Goal: Transaction & Acquisition: Purchase product/service

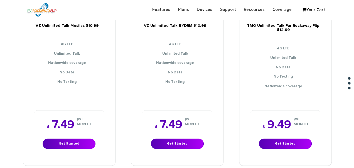
scroll to position [501, 0]
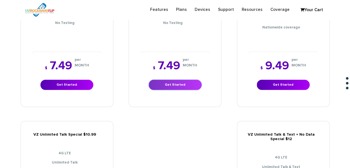
click at [179, 81] on link "Get Started" at bounding box center [175, 84] width 53 height 10
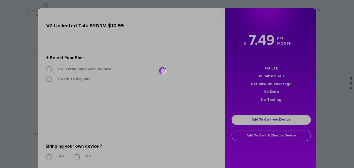
click at [70, 70] on div at bounding box center [177, 84] width 354 height 168
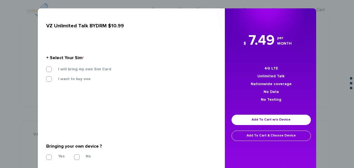
click at [92, 74] on div "I will bring my own Sim Card" at bounding box center [129, 71] width 175 height 10
click at [92, 72] on div "I will bring my own Sim Card" at bounding box center [129, 71] width 175 height 10
click at [93, 72] on div "I will bring my own Sim Card" at bounding box center [129, 71] width 175 height 10
click at [94, 71] on label "I will bring my own Sim Card" at bounding box center [81, 69] width 62 height 5
click at [46, 67] on input "I will bring my own Sim Card" at bounding box center [46, 67] width 0 height 0
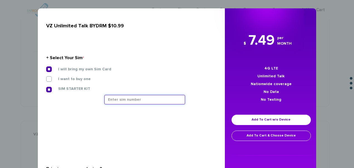
click at [120, 97] on input "text" at bounding box center [144, 99] width 81 height 9
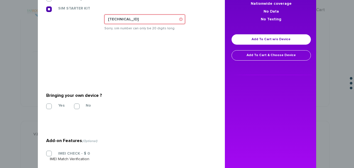
scroll to position [56, 0]
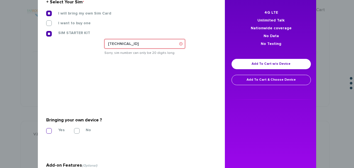
type input "89148000011835959006"
click at [51, 128] on section "Bringing your own device ? * Yes No" at bounding box center [129, 123] width 166 height 45
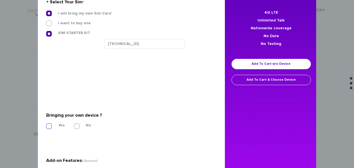
click at [50, 127] on label "Yes" at bounding box center [57, 125] width 15 height 5
click at [46, 124] on input "Yes" at bounding box center [46, 124] width 0 height 0
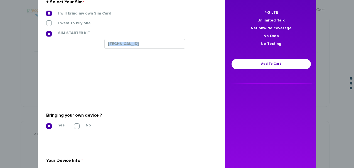
click at [148, 48] on div "89148000011835959006" at bounding box center [158, 45] width 108 height 12
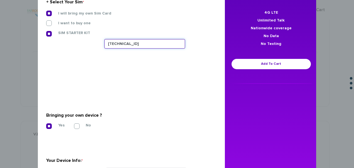
click at [151, 45] on input "89148000011835959006" at bounding box center [144, 43] width 81 height 9
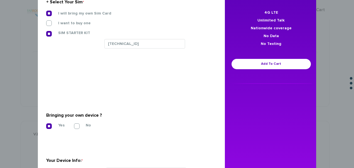
click at [136, 97] on section "Bringing your own device ? * Yes No" at bounding box center [129, 119] width 166 height 45
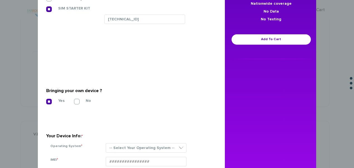
scroll to position [111, 0]
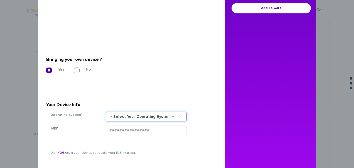
drag, startPoint x: 120, startPoint y: 112, endPoint x: 124, endPoint y: 120, distance: 9.0
click at [120, 112] on select "-- Select Your Operating System -- ANDROID BLACKBERRY IOS NONE (BASIC PHONE) WI…" at bounding box center [146, 116] width 81 height 9
select select "NONE (BASIC PHONE)"
click at [106, 112] on select "-- Select Your Operating System -- ANDROID BLACKBERRY IOS NONE (BASIC PHONE) WI…" at bounding box center [146, 116] width 81 height 9
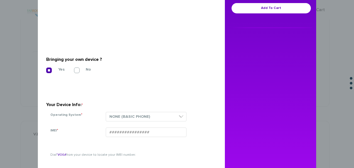
click at [170, 44] on section "Bringing your own device ? * Yes No" at bounding box center [129, 63] width 166 height 45
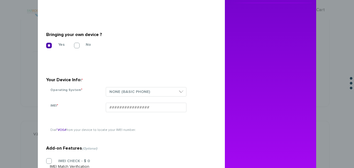
scroll to position [167, 0]
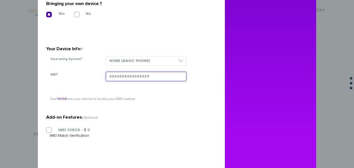
paste input "354834103998146"
type input "354834103998146"
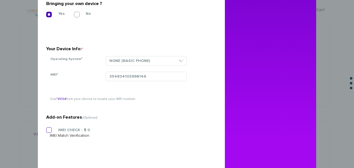
click at [46, 128] on section "Add-on Features (Optional) IMEI CHECK - $ 0 IMEI Match Verification" at bounding box center [129, 114] width 166 height 88
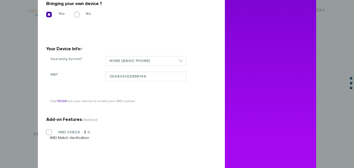
drag, startPoint x: 48, startPoint y: 130, endPoint x: 60, endPoint y: 128, distance: 12.4
click at [50, 130] on label "IMEI CHECK - $ 0" at bounding box center [70, 131] width 40 height 5
click at [46, 130] on input "IMEI CHECK - $ 0" at bounding box center [46, 130] width 0 height 0
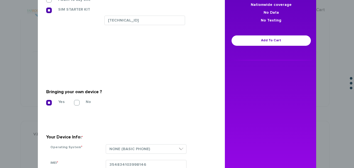
scroll to position [41, 0]
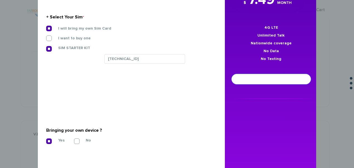
click at [234, 80] on link "Add To Cart" at bounding box center [271, 79] width 79 height 10
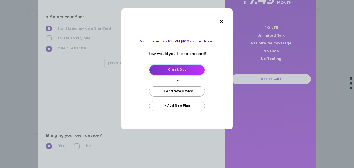
click at [195, 67] on link "Check Out" at bounding box center [177, 70] width 56 height 10
click at [168, 72] on link "Check Out" at bounding box center [177, 70] width 56 height 10
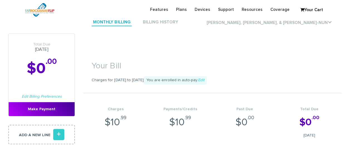
scroll to position [84, 0]
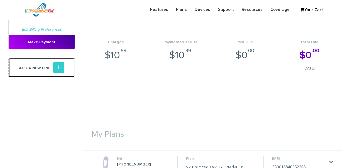
click at [68, 72] on link "Add a new line +" at bounding box center [41, 67] width 67 height 19
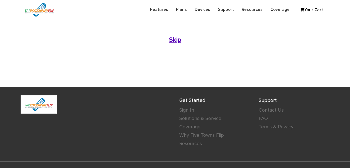
scroll to position [111, 0]
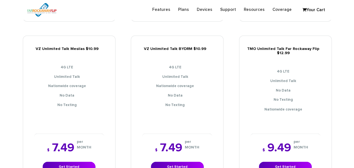
scroll to position [501, 0]
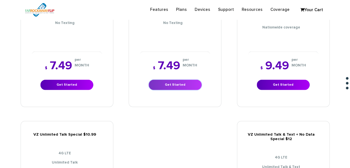
click at [164, 83] on link "Get Started" at bounding box center [175, 84] width 53 height 10
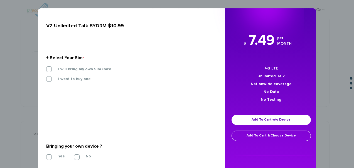
click at [67, 65] on section "+ Select Your Sim * I will bring my own Sim Card I want to buy one SIM STARTER …" at bounding box center [129, 69] width 166 height 60
click at [68, 67] on label "I will bring my own Sim Card" at bounding box center [81, 69] width 62 height 5
click at [46, 67] on input "I will bring my own Sim Card" at bounding box center [46, 67] width 0 height 0
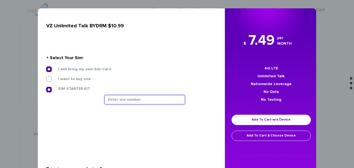
click at [139, 97] on input "text" at bounding box center [144, 99] width 81 height 9
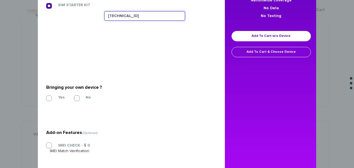
type input "89148000011835960327"
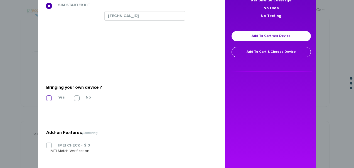
click at [46, 94] on section "Bringing your own device ? * Yes No" at bounding box center [129, 91] width 166 height 45
click at [50, 95] on label "Yes" at bounding box center [57, 97] width 15 height 5
click at [46, 96] on input "Yes" at bounding box center [46, 96] width 0 height 0
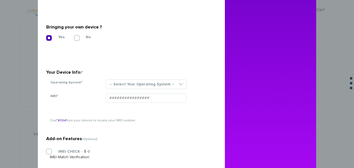
scroll to position [176, 0]
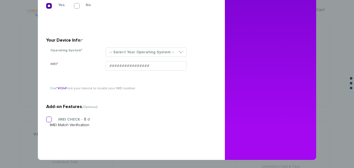
click at [50, 119] on label "IMEI CHECK - $ 0" at bounding box center [70, 119] width 40 height 5
click at [46, 117] on input "IMEI CHECK - $ 0" at bounding box center [46, 117] width 0 height 0
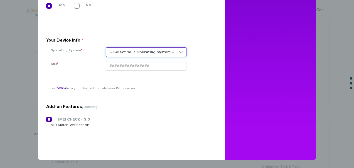
click at [129, 54] on select "-- Select Your Operating System -- ANDROID BLACKBERRY IOS NONE (BASIC PHONE) WI…" at bounding box center [146, 51] width 81 height 9
select select "NONE (BASIC PHONE)"
click at [106, 47] on select "-- Select Your Operating System -- ANDROID BLACKBERRY IOS NONE (BASIC PHONE) WI…" at bounding box center [146, 51] width 81 height 9
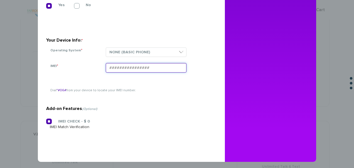
paste input "354834103727313"
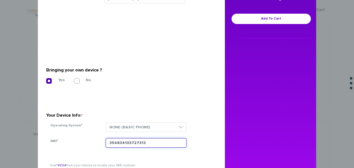
scroll to position [92, 0]
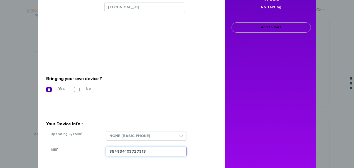
type input "354834103727313"
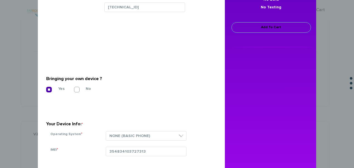
click at [248, 25] on link "Add To Cart" at bounding box center [271, 27] width 79 height 10
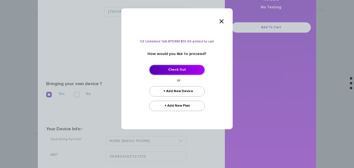
click at [183, 69] on link "Check Out" at bounding box center [177, 70] width 56 height 10
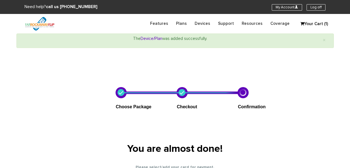
select select "NY"
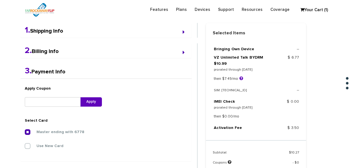
scroll to position [228, 0]
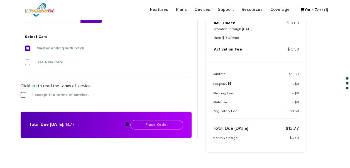
click at [24, 93] on label "I accept the terms of service." at bounding box center [56, 94] width 65 height 5
click at [21, 93] on input "I accept the terms of service." at bounding box center [21, 93] width 0 height 0
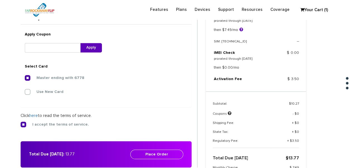
scroll to position [200, 0]
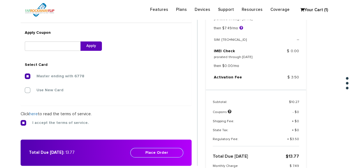
click at [164, 150] on button "Place Order" at bounding box center [156, 152] width 53 height 9
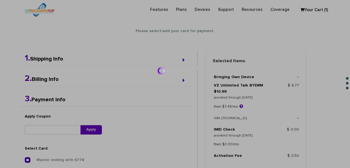
scroll to position [69, 0]
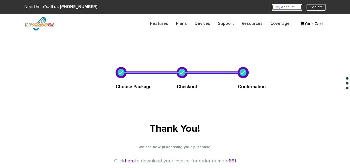
click at [281, 5] on link "My Account U" at bounding box center [287, 7] width 30 height 6
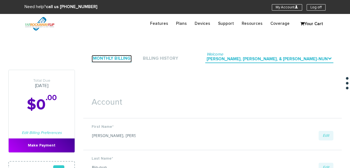
click at [108, 57] on link "Monthly Billing" at bounding box center [112, 59] width 40 height 8
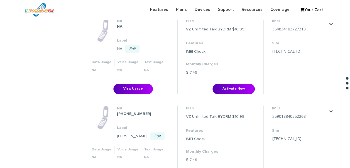
scroll to position [223, 0]
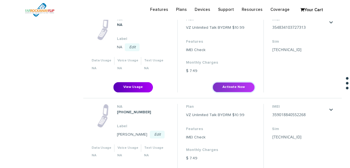
click at [225, 87] on button "Activate Now" at bounding box center [233, 87] width 42 height 10
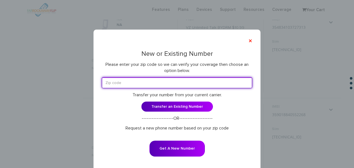
click at [225, 87] on input "text" at bounding box center [177, 82] width 150 height 11
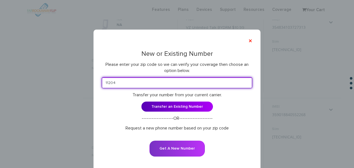
type input "11204"
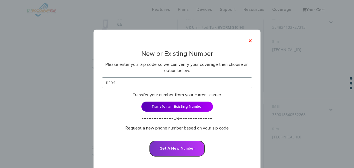
click at [181, 146] on button "Get A New Number" at bounding box center [177, 148] width 55 height 16
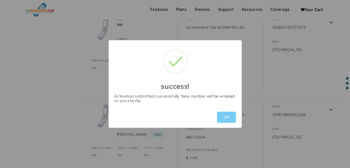
click at [225, 116] on button "OK" at bounding box center [226, 116] width 19 height 11
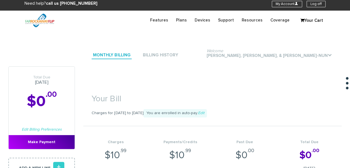
scroll to position [0, 0]
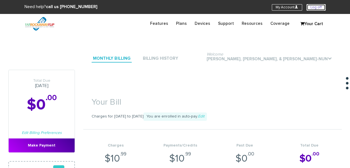
click at [312, 4] on link "Log off" at bounding box center [316, 7] width 19 height 6
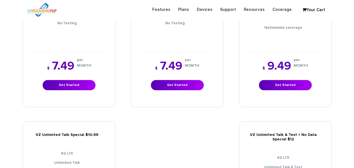
scroll to position [501, 0]
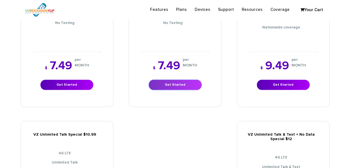
click at [161, 82] on link "Get Started" at bounding box center [175, 84] width 53 height 10
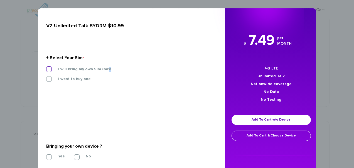
click at [104, 68] on label "I will bring my own Sim Card" at bounding box center [81, 69] width 62 height 5
click at [103, 70] on label "I will bring my own Sim Card" at bounding box center [81, 69] width 62 height 5
click at [46, 67] on input "I will bring my own Sim Card" at bounding box center [46, 67] width 0 height 0
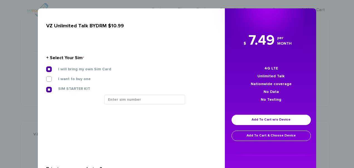
drag, startPoint x: 133, startPoint y: 106, endPoint x: 137, endPoint y: 102, distance: 5.7
click at [134, 105] on div at bounding box center [158, 102] width 116 height 14
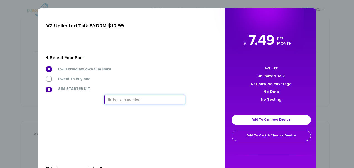
click at [137, 102] on input "text" at bounding box center [144, 99] width 81 height 9
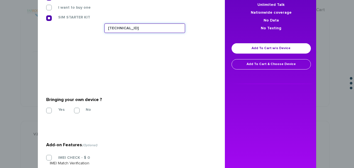
scroll to position [84, 0]
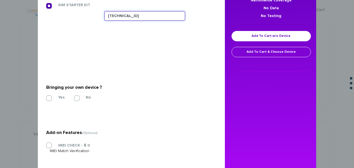
type input "89148000011835959006"
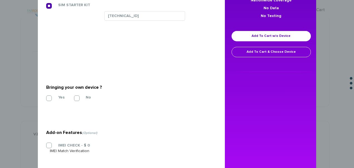
click at [50, 100] on div "Yes No" at bounding box center [129, 97] width 166 height 6
click at [55, 96] on label "Yes" at bounding box center [57, 97] width 15 height 5
click at [46, 96] on input "Yes" at bounding box center [46, 96] width 0 height 0
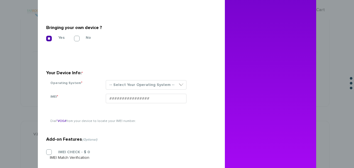
scroll to position [176, 0]
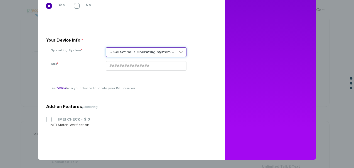
click at [135, 53] on select "-- Select Your Operating System -- ANDROID BLACKBERRY IOS NONE (BASIC PHONE) WI…" at bounding box center [146, 51] width 81 height 9
select select "NONE (BASIC PHONE)"
click at [106, 47] on select "-- Select Your Operating System -- ANDROID BLACKBERRY IOS NONE (BASIC PHONE) WI…" at bounding box center [146, 51] width 81 height 9
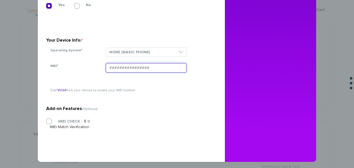
paste input "354834103998146"
type input "354834103998146"
click at [56, 122] on label "IMEI CHECK - $ 0" at bounding box center [70, 121] width 40 height 5
click at [46, 119] on input "IMEI CHECK - $ 0" at bounding box center [46, 119] width 0 height 0
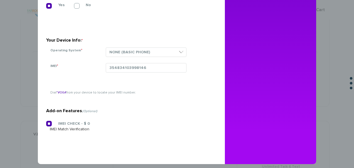
scroll to position [92, 0]
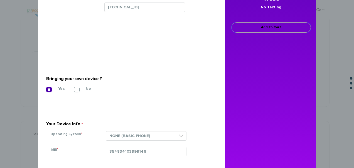
click at [257, 26] on link "Add To Cart" at bounding box center [271, 27] width 79 height 10
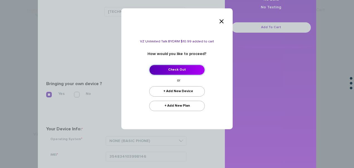
click at [182, 66] on link "Check Out" at bounding box center [177, 70] width 56 height 10
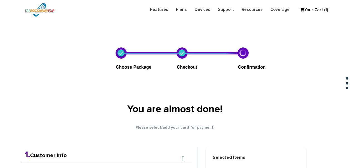
scroll to position [98, 0]
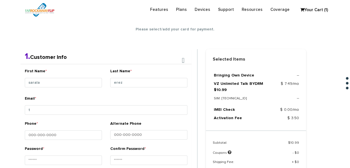
type input "[EMAIL_ADDRESS][DOMAIN_NAME]"
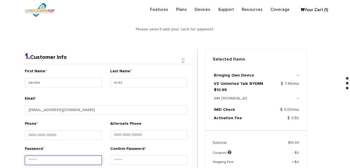
type input "10694829061404284549"
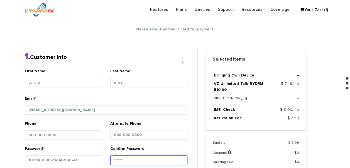
type input "10694829061404284549"
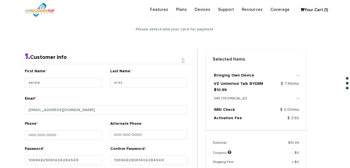
type input "1234"
type input "nechama"
type input "alter"
type input "2415 avenue i"
type input "[GEOGRAPHIC_DATA]"
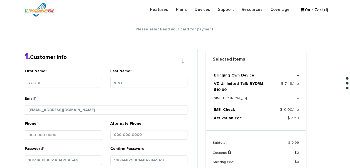
select select "NY"
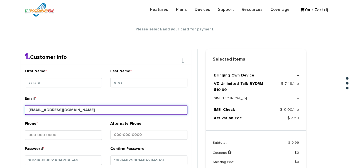
type input "11210"
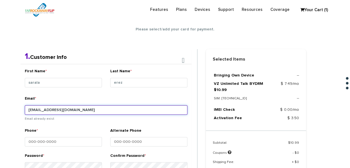
click at [64, 110] on input "tlieberman613+155@gmail.com" at bounding box center [106, 109] width 163 height 9
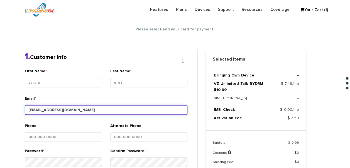
type input "tlieberman613+156@gmail.com"
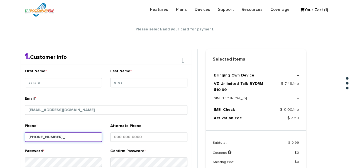
type input "443-326-0508"
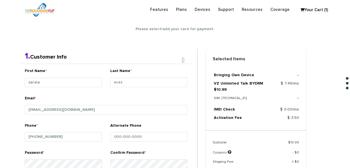
scroll to position [204, 0]
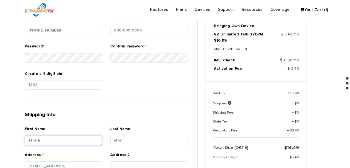
type input "sarala"
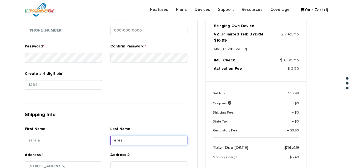
type input "erez"
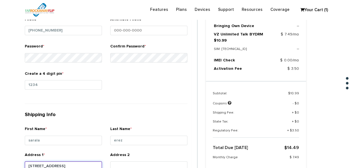
scroll to position [206, 0]
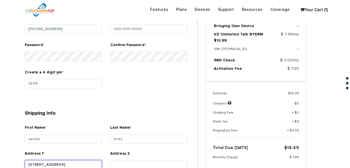
type input "[STREET_ADDRESS]"
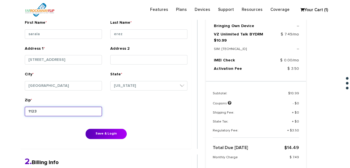
type input "11234"
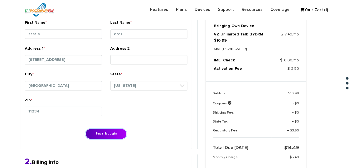
click at [85, 128] on button "Save & Login" at bounding box center [105, 133] width 41 height 10
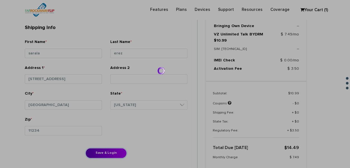
scroll to position [283, 0]
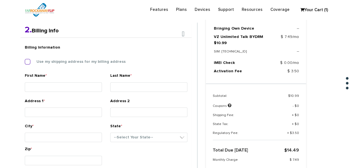
click at [56, 60] on label "Use my shipping address for my billing address" at bounding box center [76, 61] width 97 height 5
click at [25, 60] on input "Use my shipping address for my billing address" at bounding box center [25, 60] width 0 height 0
type input "sarala"
type input "erez"
type input "[STREET_ADDRESS]"
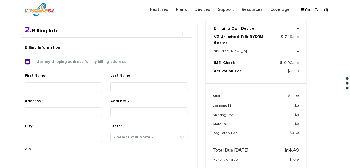
type input "[GEOGRAPHIC_DATA]"
select select "NY"
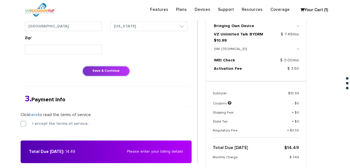
click at [88, 68] on button "Save & Continue" at bounding box center [105, 71] width 47 height 10
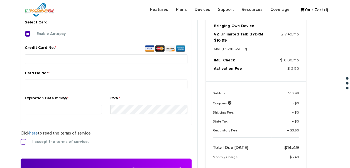
scroll to position [263, 0]
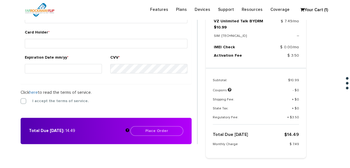
drag, startPoint x: 53, startPoint y: 98, endPoint x: 54, endPoint y: 95, distance: 2.9
click at [53, 98] on label "I accept the terms of service." at bounding box center [56, 100] width 65 height 5
drag, startPoint x: 25, startPoint y: 98, endPoint x: 28, endPoint y: 96, distance: 4.4
click at [25, 98] on label "I accept the terms of service." at bounding box center [56, 100] width 65 height 5
click at [21, 99] on input "I accept the terms of service." at bounding box center [21, 99] width 0 height 0
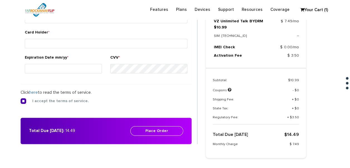
drag, startPoint x: 72, startPoint y: 30, endPoint x: 71, endPoint y: 35, distance: 5.6
click at [72, 30] on div "Card Holder *" at bounding box center [106, 40] width 163 height 21
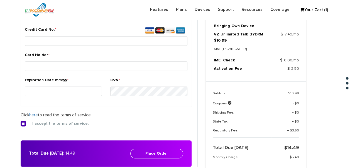
scroll to position [235, 0]
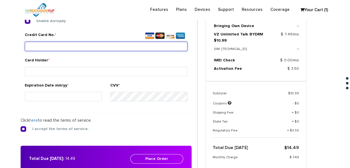
click at [75, 43] on input "Credit Card No. *" at bounding box center [106, 45] width 163 height 9
type input "4147 2026 0988 8258"
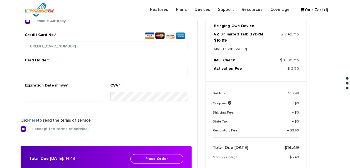
click at [79, 63] on div "Card Holder *" at bounding box center [106, 67] width 163 height 21
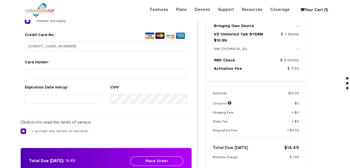
click at [81, 67] on div "Card Holder *" at bounding box center [106, 69] width 163 height 21
click at [86, 79] on small at bounding box center [106, 79] width 163 height 1
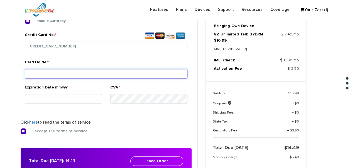
click at [87, 76] on input "Card Holder *" at bounding box center [106, 73] width 163 height 9
type input "simha"
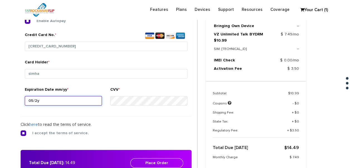
type input "05/28"
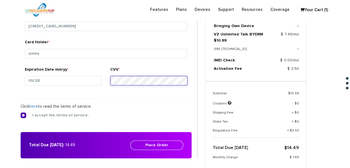
scroll to position [263, 0]
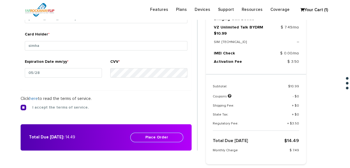
click at [167, 132] on button "Place Order" at bounding box center [156, 136] width 53 height 9
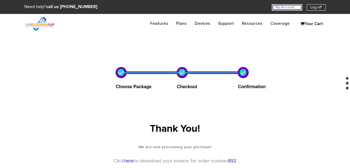
click at [281, 6] on link "My Account U" at bounding box center [287, 7] width 30 height 6
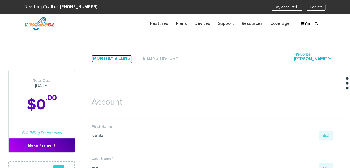
click at [123, 61] on link "Monthly Billing" at bounding box center [112, 59] width 40 height 8
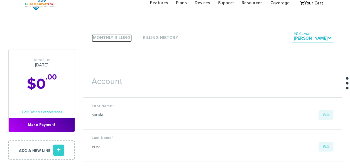
scroll to position [28, 0]
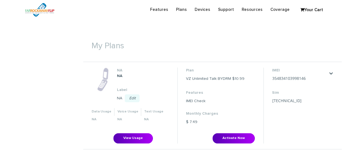
scroll to position [195, 0]
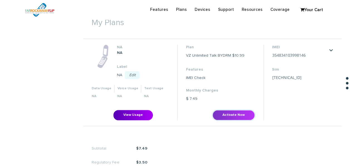
click at [233, 111] on button "Activate Now" at bounding box center [233, 115] width 42 height 10
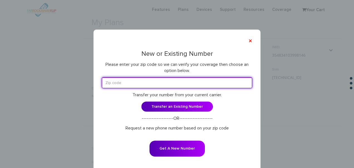
click at [166, 81] on input "text" at bounding box center [177, 82] width 150 height 11
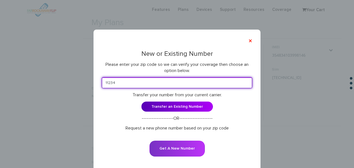
type input "11234"
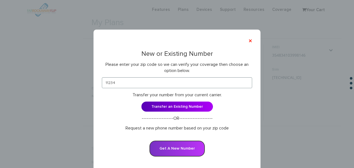
click at [195, 143] on button "Get A New Number" at bounding box center [177, 148] width 55 height 16
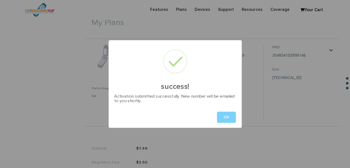
click at [226, 118] on button "OK" at bounding box center [226, 116] width 19 height 11
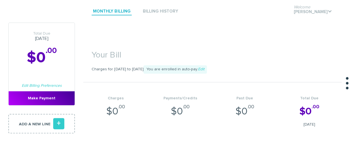
scroll to position [0, 0]
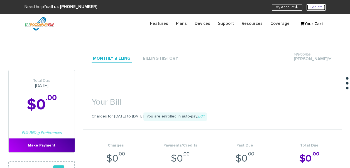
click at [322, 9] on link "Log off" at bounding box center [316, 7] width 19 height 6
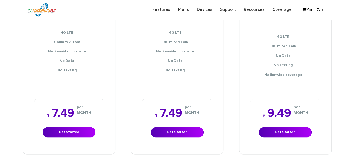
scroll to position [501, 0]
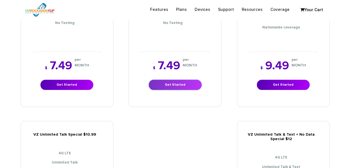
click at [183, 79] on link "Get Started" at bounding box center [175, 84] width 53 height 10
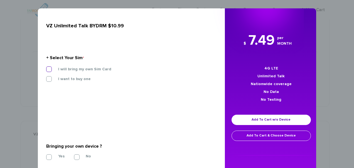
click at [93, 68] on label "I will bring my own Sim Card" at bounding box center [81, 69] width 62 height 5
click at [46, 67] on input "I will bring my own Sim Card" at bounding box center [46, 67] width 0 height 0
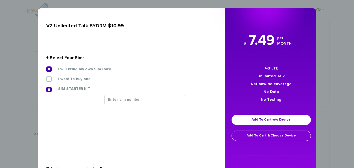
click at [130, 103] on div at bounding box center [158, 102] width 116 height 14
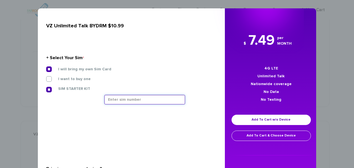
click at [129, 100] on input "text" at bounding box center [144, 99] width 81 height 9
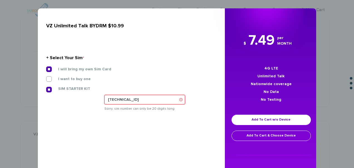
type input "89148000011835958438"
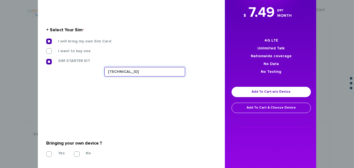
scroll to position [109, 0]
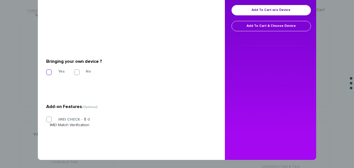
click at [50, 71] on label "Yes" at bounding box center [57, 71] width 15 height 5
click at [46, 70] on input "Yes" at bounding box center [46, 70] width 0 height 0
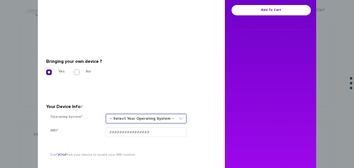
click at [129, 120] on select "-- Select Your Operating System -- ANDROID BLACKBERRY IOS NONE (BASIC PHONE) WI…" at bounding box center [146, 118] width 81 height 9
select select "NONE (BASIC PHONE)"
click at [106, 114] on select "-- Select Your Operating System -- ANDROID BLACKBERRY IOS NONE (BASIC PHONE) WI…" at bounding box center [146, 118] width 81 height 9
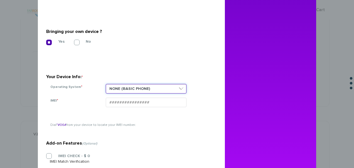
scroll to position [165, 0]
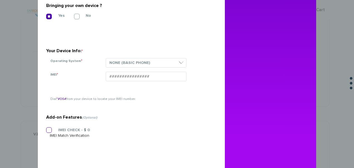
click at [67, 131] on label "IMEI CHECK - $ 0" at bounding box center [70, 129] width 40 height 5
click at [46, 128] on input "IMEI CHECK - $ 0" at bounding box center [46, 128] width 0 height 0
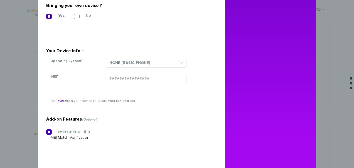
click at [112, 73] on div "-- Select Your Operating System -- ANDROID BLACKBERRY IOS NONE (BASIC PHONE) WI…" at bounding box center [157, 66] width 111 height 16
paste input "354834102146606"
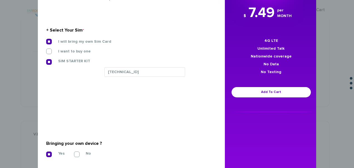
scroll to position [11, 0]
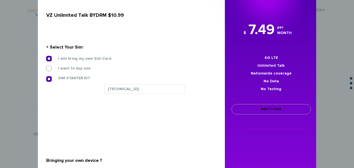
type input "354834102146606"
click at [260, 107] on link "Add To Cart" at bounding box center [271, 109] width 79 height 10
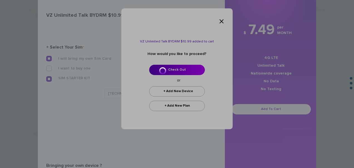
click at [182, 69] on div at bounding box center [177, 84] width 354 height 168
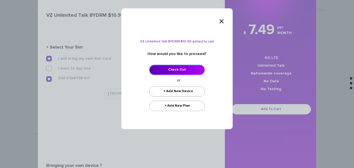
click at [182, 69] on link "Check Out" at bounding box center [177, 70] width 56 height 10
click at [221, 20] on span "×" at bounding box center [222, 21] width 6 height 11
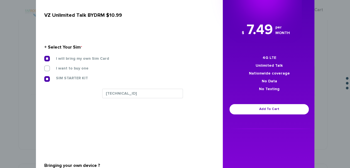
scroll to position [529, 0]
click at [322, 77] on div "× VZ Unlimited Talk BYDRM $10.99 + Select Your Sim * I will bring my own Sim Ca…" at bounding box center [175, 84] width 350 height 168
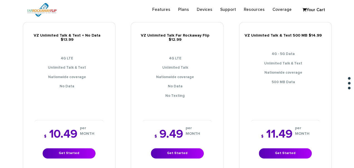
scroll to position [111, 0]
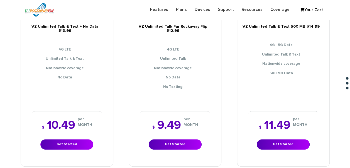
click at [32, 80] on div "VZ Unlimited Talk & Text + No Data $13.99 4G LTE Unlimited Talk & Text Nationwi…" at bounding box center [67, 81] width 92 height 118
click at [303, 139] on link "Get Started" at bounding box center [283, 144] width 53 height 10
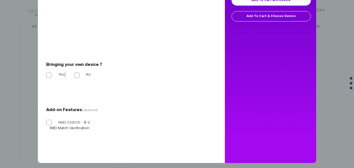
click at [62, 72] on div "Yes No" at bounding box center [129, 75] width 166 height 6
click at [62, 73] on div "Yes" at bounding box center [55, 74] width 19 height 4
click at [60, 75] on label "Yes" at bounding box center [57, 74] width 15 height 5
click at [46, 74] on input "Yes" at bounding box center [46, 74] width 0 height 0
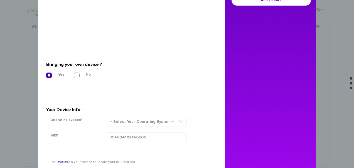
drag, startPoint x: 116, startPoint y: 115, endPoint x: 119, endPoint y: 117, distance: 3.6
click at [119, 117] on section "Your Device Info: * Operating System * -- Select Your Operating System -- ANDRO…" at bounding box center [129, 111] width 166 height 40
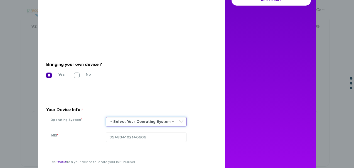
drag, startPoint x: 119, startPoint y: 117, endPoint x: 123, endPoint y: 119, distance: 4.6
click at [123, 119] on select "-- Select Your Operating System -- ANDROID BLACKBERRY IOS NONE (BASIC PHONE) WI…" at bounding box center [146, 121] width 81 height 9
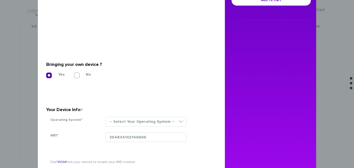
click at [123, 95] on section "Your Device Info: * Operating System * -- Select Your Operating System -- ANDRO…" at bounding box center [129, 111] width 166 height 40
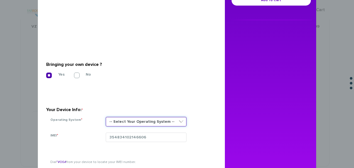
click at [145, 124] on select "-- Select Your Operating System -- ANDROID BLACKBERRY IOS NONE (BASIC PHONE) WI…" at bounding box center [146, 121] width 81 height 9
select select "NONE (BASIC PHONE)"
click at [106, 117] on select "-- Select Your Operating System -- ANDROID BLACKBERRY IOS NONE (BASIC PHONE) WI…" at bounding box center [146, 121] width 81 height 9
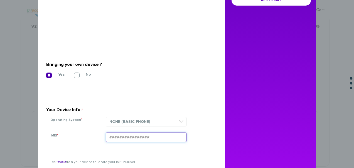
paste input "23071"
type input "23071"
drag, startPoint x: 130, startPoint y: 133, endPoint x: 74, endPoint y: 129, distance: 56.4
click at [74, 129] on section "Your Device Info: * Operating System * -- Select Your Operating System -- ANDRO…" at bounding box center [129, 111] width 166 height 40
paste input "354834102146606"
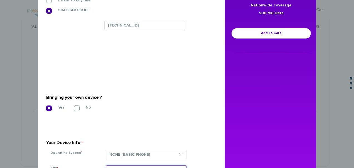
scroll to position [78, 0]
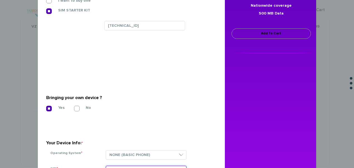
type input "354834102146606"
click at [263, 38] on link "Add To Cart" at bounding box center [271, 33] width 79 height 10
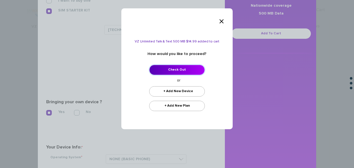
click at [190, 69] on link "Check Out" at bounding box center [177, 70] width 56 height 10
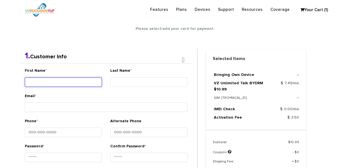
click at [76, 77] on input "First Name *" at bounding box center [63, 81] width 77 height 9
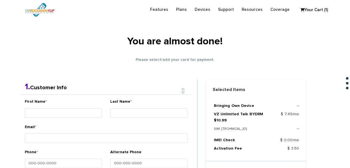
scroll to position [0, 0]
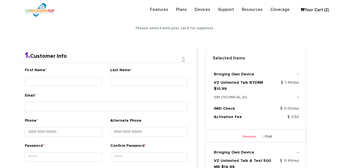
scroll to position [98, 0]
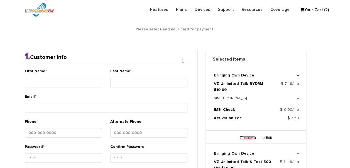
click at [254, 137] on link "Remove" at bounding box center [247, 137] width 16 height 3
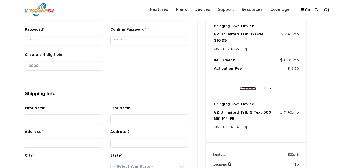
scroll to position [265, 0]
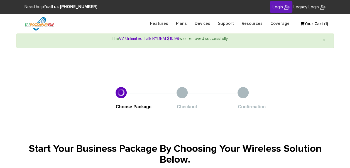
click at [309, 26] on link "Your Cart (1)" at bounding box center [312, 24] width 28 height 8
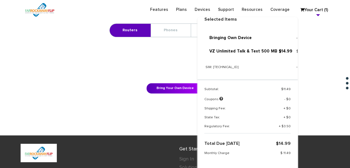
scroll to position [170, 0]
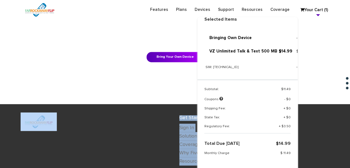
click at [255, 167] on html "Need help? call us [PHONE_NUMBER] Login Legacy Login Sign into your account For…" at bounding box center [175, 19] width 350 height 379
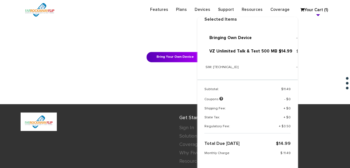
click at [254, 166] on div "Selected Items Bringing Own Device -- VZ Unlimited Talk & Text 500 MB $14.99 SI…" at bounding box center [247, 100] width 100 height 167
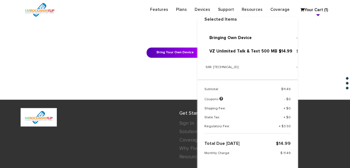
scroll to position [210, 0]
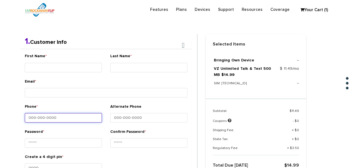
scroll to position [90, 0]
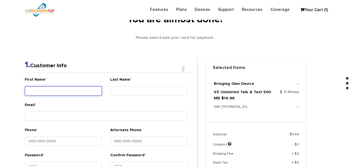
click at [44, 89] on input "First Name *" at bounding box center [63, 90] width 77 height 9
type input "Binyamin"
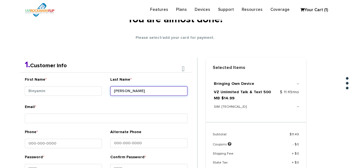
type input "[PERSON_NAME]"
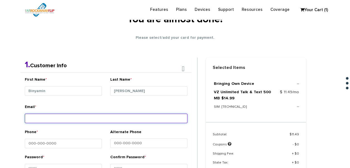
click at [108, 116] on input "Email *" at bounding box center [106, 117] width 163 height 9
type input "[EMAIL_ADDRESS][DOMAIN_NAME]"
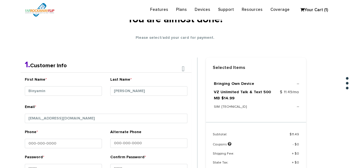
type input "13224395726792177852"
type input "1234"
type input "sarala"
type input "erez"
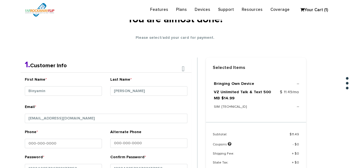
type input "1766 east 36th st"
type input "brooklyn"
select select "NY"
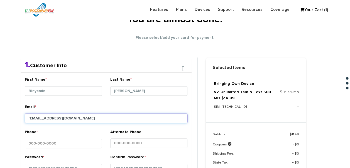
type input "11234"
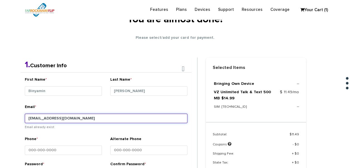
click at [61, 116] on input "tlieberman613+156@gmail.com" at bounding box center [106, 117] width 163 height 9
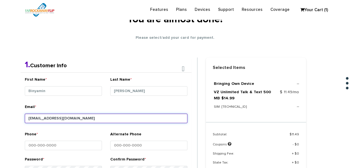
scroll to position [117, 0]
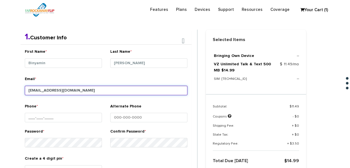
type input "[EMAIL_ADDRESS][DOMAIN_NAME]"
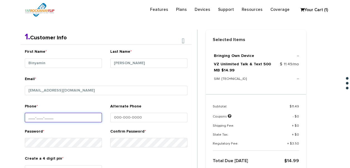
click at [68, 113] on input "Phone *" at bounding box center [63, 116] width 77 height 9
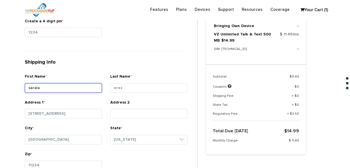
scroll to position [259, 0]
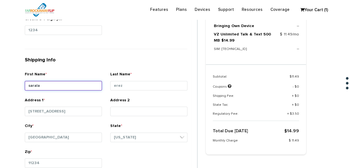
drag, startPoint x: 84, startPoint y: 83, endPoint x: 11, endPoint y: 73, distance: 74.2
click at [11, 73] on section "Choose Package Checkout Confirmation You are almost done! Please select/add you…" at bounding box center [175, 49] width 350 height 550
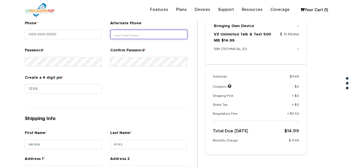
scroll to position [231, 0]
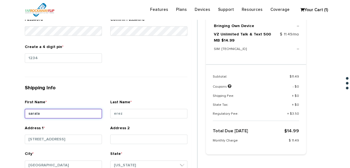
drag, startPoint x: 70, startPoint y: 109, endPoint x: 6, endPoint y: 110, distance: 64.3
click at [6, 110] on section "Choose Package Checkout Confirmation You are almost done! Please select/add you…" at bounding box center [175, 77] width 350 height 550
type input "binyamin"
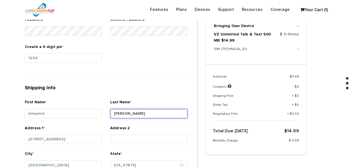
type input "rothman"
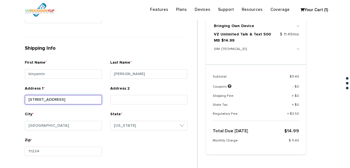
scroll to position [287, 0]
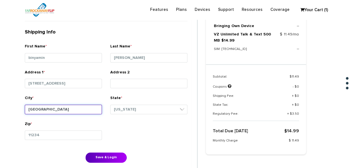
drag, startPoint x: 67, startPoint y: 111, endPoint x: -1, endPoint y: 97, distance: 69.7
click at [0, 97] on html "Need help? call us 888-679-3483 Login Legacy Login Sign into your account Forgo…" at bounding box center [175, 71] width 350 height 716
type input "f"
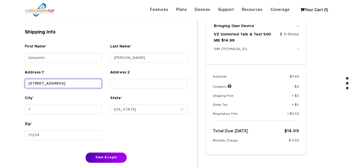
drag, startPoint x: 61, startPoint y: 79, endPoint x: 13, endPoint y: 83, distance: 47.5
click at [13, 83] on section "Choose Package Checkout Confirmation You are almost done! Please select/add you…" at bounding box center [175, 22] width 350 height 550
type input "1736 willow court"
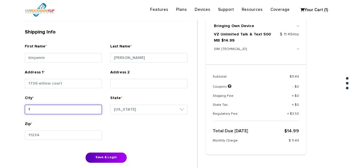
drag, startPoint x: 75, startPoint y: 109, endPoint x: 33, endPoint y: 117, distance: 42.4
click at [33, 117] on div "City * f" at bounding box center [63, 108] width 85 height 26
type input "far rockaway"
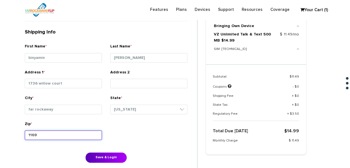
type input "11691"
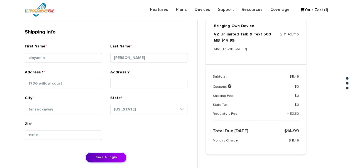
click at [85, 152] on button "Save & Login" at bounding box center [105, 157] width 41 height 10
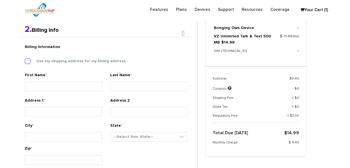
click at [51, 57] on div "Billing Information Use my shipping address for my billing address" at bounding box center [106, 56] width 171 height 31
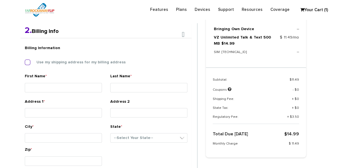
click at [55, 63] on label "Use my shipping address for my billing address" at bounding box center [76, 62] width 97 height 5
click at [25, 60] on input "Use my shipping address for my billing address" at bounding box center [25, 60] width 0 height 0
type input "binyamin"
type input "[PERSON_NAME]"
type input "1736 willow court"
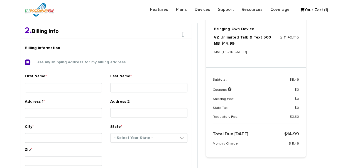
type input "far rockaway"
select select "NY"
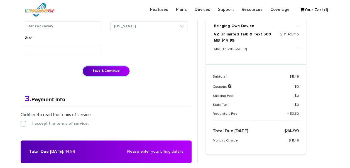
click at [112, 68] on button "Save & Continue" at bounding box center [105, 71] width 47 height 10
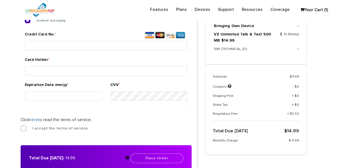
click at [24, 129] on form "2. Billing Info Billing Information Use my shipping address for my billing addr…" at bounding box center [109, 51] width 177 height 239
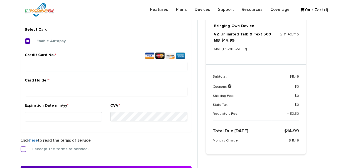
click at [23, 143] on form "2. Billing Info Billing Information Use my shipping address for my billing addr…" at bounding box center [109, 71] width 177 height 239
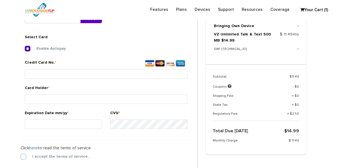
scroll to position [207, 0]
click at [20, 155] on div "1. Shipping Info First Name * binyamin Last Name * rothman Address 1 * 1736 wil…" at bounding box center [108, 76] width 185 height 273
click at [24, 159] on form "2. Billing Info Billing Information Use my shipping address for my billing addr…" at bounding box center [109, 79] width 177 height 239
click at [24, 154] on label "I accept the terms of service." at bounding box center [56, 156] width 65 height 5
click at [21, 155] on input "I accept the terms of service." at bounding box center [21, 155] width 0 height 0
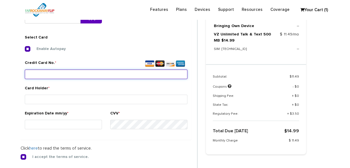
click at [52, 72] on input "Credit Card No. *" at bounding box center [106, 73] width 163 height 9
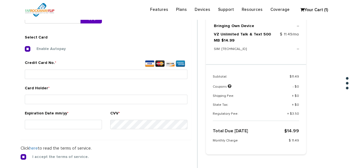
click at [0, 87] on html "Need help? call us 888-679-3483 My Account U Log off Features Plans Devices Sup…" at bounding box center [175, 76] width 350 height 567
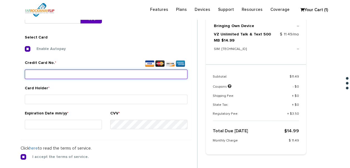
click at [47, 70] on input "Credit Card No. *" at bounding box center [106, 73] width 163 height 9
type input "4489 1530 9744 5695"
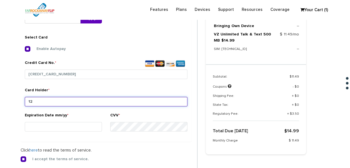
type input "1"
type input "[PERSON_NAME]"
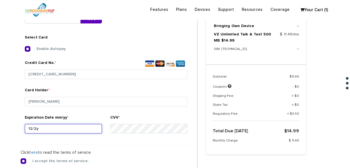
type input "12/28"
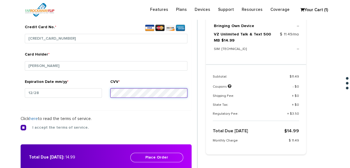
scroll to position [263, 0]
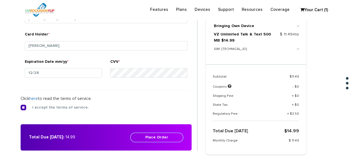
click at [169, 139] on button "Place Order" at bounding box center [156, 136] width 53 height 9
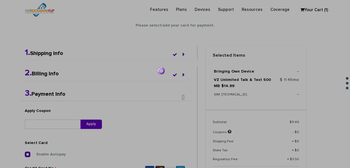
scroll to position [96, 0]
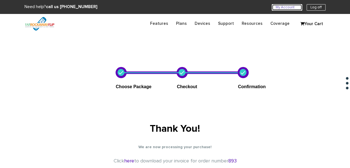
click at [276, 9] on link "My Account U" at bounding box center [287, 7] width 30 height 6
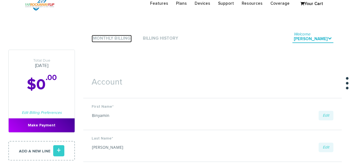
scroll to position [28, 0]
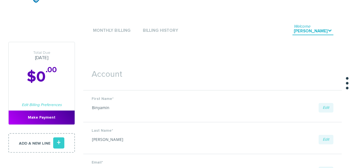
click at [100, 25] on li "Monthly Billing" at bounding box center [112, 30] width 40 height 17
click at [105, 31] on link "Monthly Billing" at bounding box center [112, 31] width 40 height 8
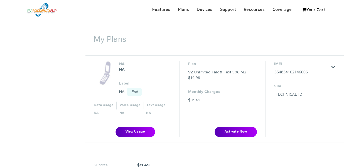
scroll to position [195, 0]
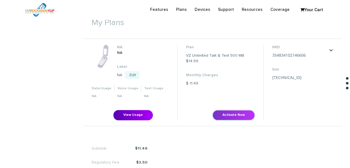
click at [228, 115] on button "Activate Now" at bounding box center [233, 115] width 42 height 10
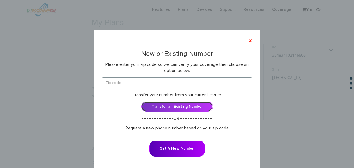
click at [179, 109] on link "Transfer an Existing Number" at bounding box center [177, 106] width 72 height 10
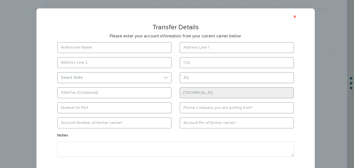
click at [101, 41] on div "× Transfer Details Please enter your account information from your current carr…" at bounding box center [176, 102] width 262 height 166
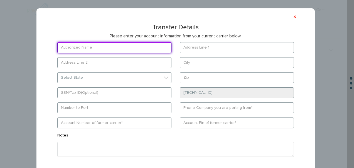
click at [100, 43] on input "text" at bounding box center [114, 47] width 114 height 11
type input "Binyamin Rothman"
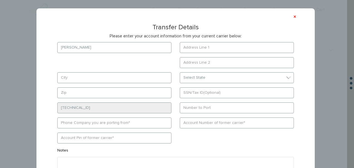
click at [199, 55] on form "Binyamin Rothman Select State District of Columbia Alabama Alaska Arizona Hawaii" at bounding box center [175, 119] width 253 height 154
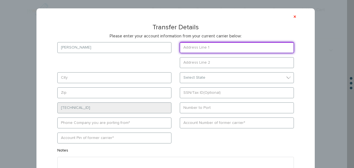
click at [200, 50] on input "text" at bounding box center [237, 47] width 114 height 11
type input "1736 willow court"
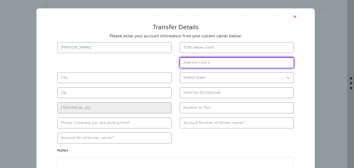
type input "Far Rockaway"
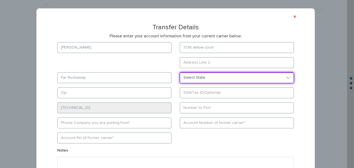
select select "NY"
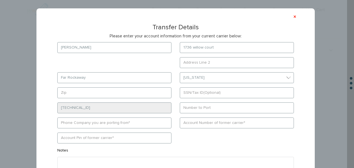
type input "11691"
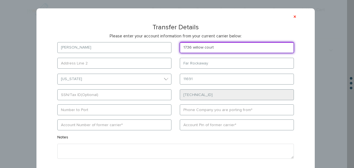
type input "552 seagirt blvd"
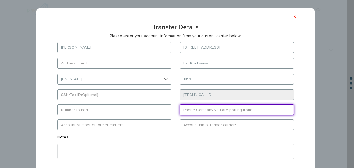
type input "wing"
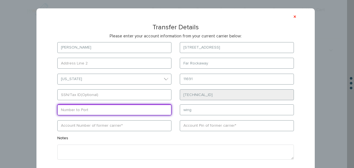
click at [148, 109] on input "text" at bounding box center [114, 109] width 114 height 11
drag, startPoint x: 144, startPoint y: 104, endPoint x: 123, endPoint y: 108, distance: 21.0
paste input "3478696468"
type input "3478696468"
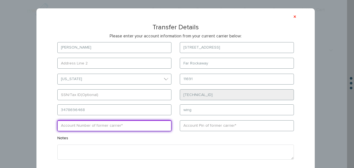
click at [122, 126] on input "text" at bounding box center [114, 125] width 114 height 11
paste input "356656423814143"
type input "356656423814143"
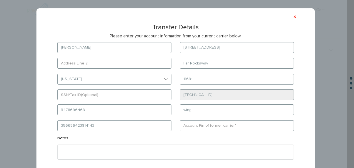
click at [186, 120] on form "Binyamin Rothman 552 seagirt blvd Far Rockaway Select State District of Columbi…" at bounding box center [175, 113] width 253 height 142
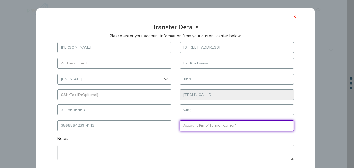
click at [189, 123] on input "text" at bounding box center [237, 125] width 114 height 11
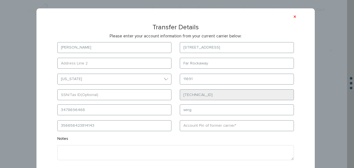
drag, startPoint x: 49, startPoint y: 114, endPoint x: 56, endPoint y: 113, distance: 6.7
click at [49, 114] on form "Binyamin Rothman 552 seagirt blvd Far Rockaway Select State District of Columbi…" at bounding box center [175, 113] width 253 height 143
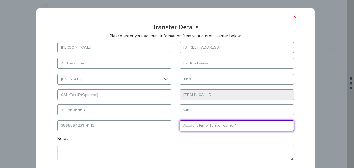
click at [203, 128] on input "text" at bounding box center [237, 125] width 114 height 11
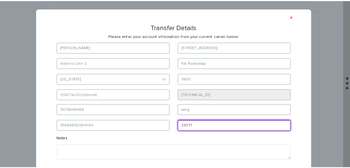
scroll to position [40, 0]
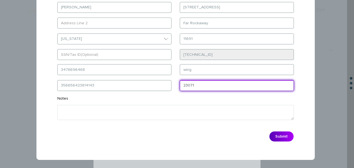
type input "23071"
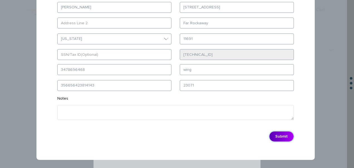
click at [285, 132] on button "Submit" at bounding box center [281, 136] width 25 height 11
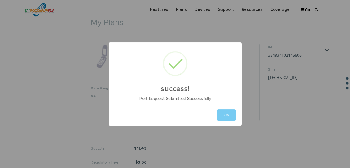
click at [222, 117] on button "OK" at bounding box center [226, 114] width 19 height 11
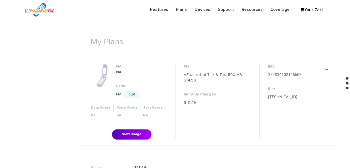
scroll to position [139, 0]
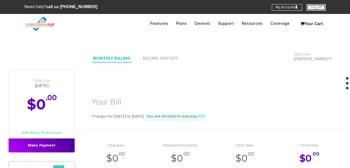
click at [319, 8] on link "Log off" at bounding box center [316, 7] width 19 height 6
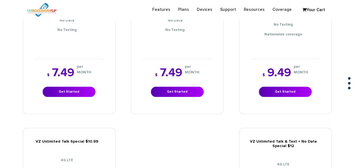
scroll to position [501, 0]
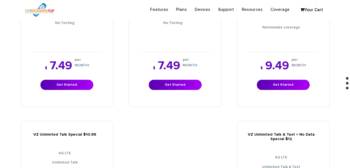
click at [165, 85] on div "$ 7.49 per MONTH Get Started" at bounding box center [175, 74] width 70 height 47
click at [165, 82] on link "Get Started" at bounding box center [175, 84] width 53 height 10
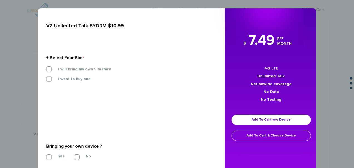
click at [88, 73] on div "I will bring my own Sim Card" at bounding box center [129, 71] width 175 height 10
click at [88, 68] on label "I will bring my own Sim Card" at bounding box center [81, 69] width 62 height 5
click at [46, 67] on input "I will bring my own Sim Card" at bounding box center [46, 67] width 0 height 0
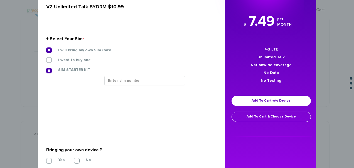
scroll to position [28, 0]
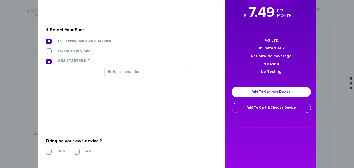
click at [121, 78] on div at bounding box center [158, 74] width 116 height 14
click at [122, 76] on div at bounding box center [158, 74] width 116 height 14
click at [123, 76] on div at bounding box center [158, 74] width 116 height 14
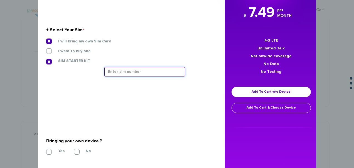
click at [124, 74] on input "text" at bounding box center [144, 71] width 81 height 9
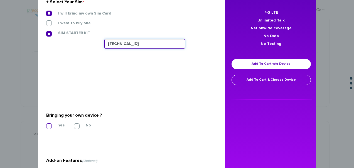
type input "89148000011835958958"
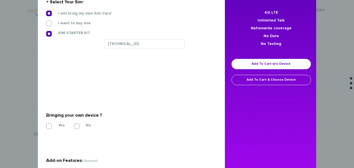
click at [60, 126] on label "Yes" at bounding box center [57, 125] width 15 height 5
click at [46, 124] on input "Yes" at bounding box center [46, 124] width 0 height 0
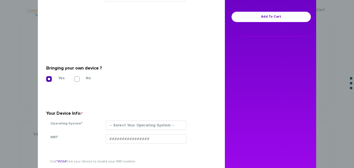
scroll to position [139, 0]
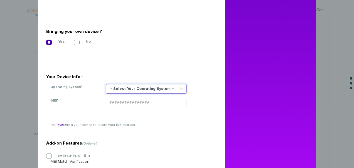
click at [131, 92] on select "-- Select Your Operating System -- ANDROID BLACKBERRY IOS NONE (BASIC PHONE) WI…" at bounding box center [146, 88] width 81 height 9
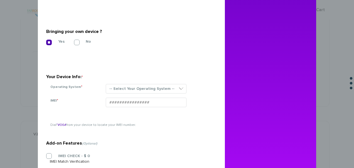
click at [134, 83] on section "Your Device Info: * Operating System * -- Select Your Operating System -- ANDRO…" at bounding box center [129, 78] width 166 height 40
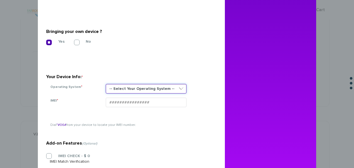
click at [135, 88] on select "-- Select Your Operating System -- ANDROID BLACKBERRY IOS NONE (BASIC PHONE) WI…" at bounding box center [146, 88] width 81 height 9
select select "NONE (BASIC PHONE)"
click at [106, 84] on select "-- Select Your Operating System -- ANDROID BLACKBERRY IOS NONE (BASIC PHONE) WI…" at bounding box center [146, 88] width 81 height 9
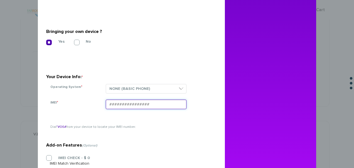
paste input "354834103491910"
type input "354834103491910"
click at [50, 156] on section "Add-on Features (Optional) IMEI CHECK - $ 0 IMEI Match Verification" at bounding box center [129, 142] width 166 height 88
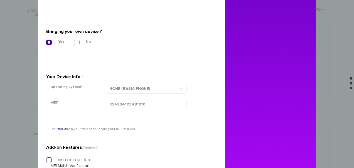
click at [50, 158] on label "IMEI CHECK - $ 0" at bounding box center [70, 159] width 40 height 5
click at [46, 158] on input "IMEI CHECK - $ 0" at bounding box center [46, 158] width 0 height 0
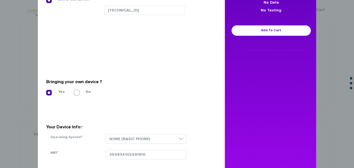
scroll to position [56, 0]
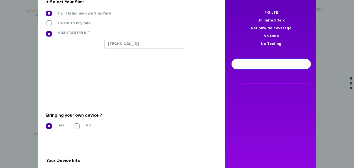
click at [289, 62] on link "Add To Cart" at bounding box center [271, 64] width 79 height 10
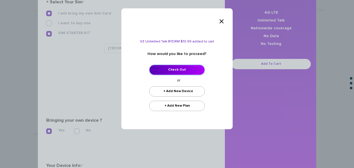
click at [166, 67] on link "Check Out" at bounding box center [177, 70] width 56 height 10
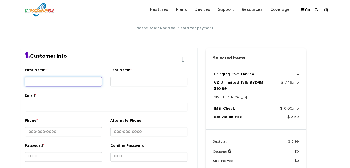
click at [71, 78] on input "First Name *" at bounding box center [63, 81] width 77 height 9
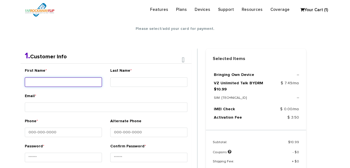
scroll to position [98, 0]
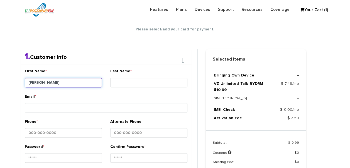
type input "[PERSON_NAME]"
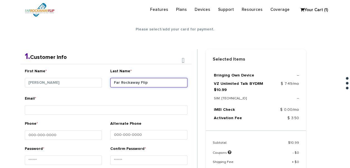
drag, startPoint x: 151, startPoint y: 78, endPoint x: 113, endPoint y: 82, distance: 37.8
click at [115, 84] on input "Far Rockaway Flip" at bounding box center [148, 82] width 77 height 9
type input "[PERSON_NAME]"
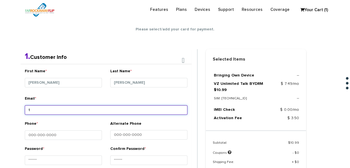
type input "[EMAIL_ADDRESS][DOMAIN_NAME]"
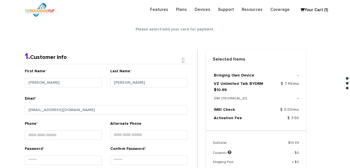
type input "2803104787066573414"
type input "1234"
type input "binyamin"
type input "rothman"
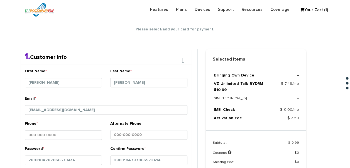
type input "1736 willow court"
type input "far rockaway"
select select "NY"
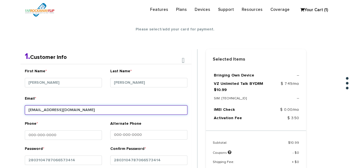
type input "11691"
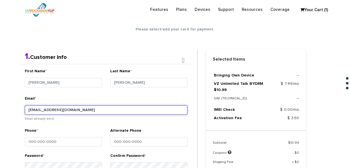
click at [60, 111] on input "tlieberman613+157@gmail.com" at bounding box center [106, 109] width 163 height 9
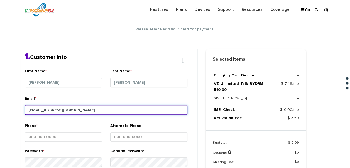
type input "tlieberman613+158@gmail.com"
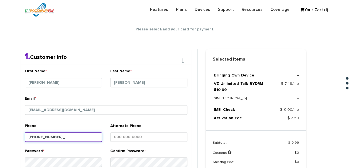
type input "718-618-0619"
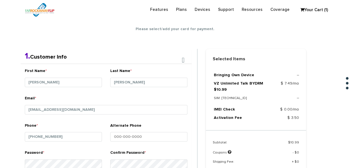
scroll to position [204, 0]
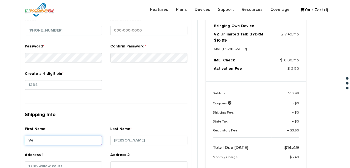
type input "V"
click at [64, 138] on input "devorah" at bounding box center [63, 139] width 77 height 9
type input "[PERSON_NAME]"
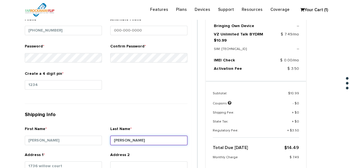
type input "[PERSON_NAME]"
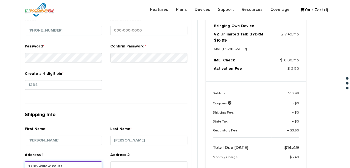
scroll to position [206, 0]
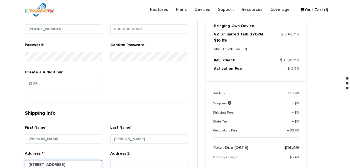
type input "[STREET_ADDRESS]"
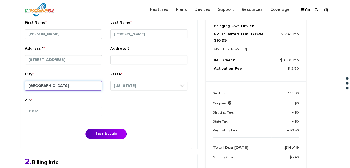
type input "[GEOGRAPHIC_DATA]"
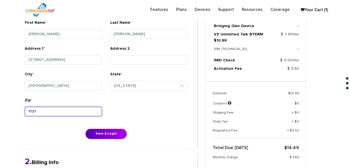
type input "11210"
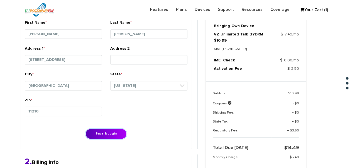
click at [85, 128] on button "Save & Login" at bounding box center [105, 133] width 41 height 10
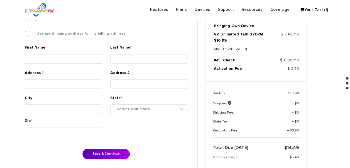
scroll to position [143, 0]
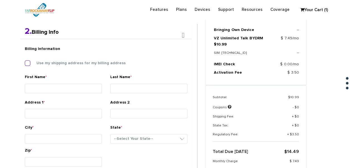
click at [41, 60] on label "Use my shipping address for my billing address" at bounding box center [76, 62] width 97 height 5
click at [25, 61] on input "Use my shipping address for my billing address" at bounding box center [25, 61] width 0 height 0
type input "[PERSON_NAME]"
type input "[STREET_ADDRESS]"
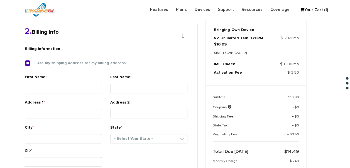
type input "[GEOGRAPHIC_DATA]"
select select "NY"
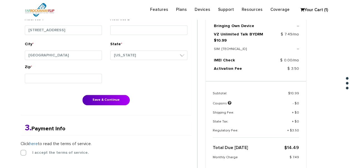
scroll to position [227, 0]
click at [105, 94] on button "Save & Continue" at bounding box center [105, 99] width 47 height 10
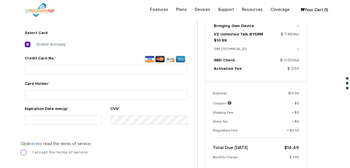
click at [27, 152] on label "I accept the terms of service." at bounding box center [56, 152] width 65 height 5
click at [21, 150] on input "I accept the terms of service." at bounding box center [21, 150] width 0 height 0
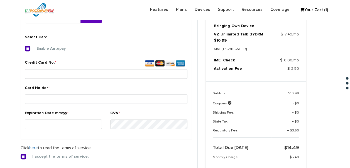
scroll to position [207, 0]
click at [81, 79] on div "Credit Card No. *" at bounding box center [106, 70] width 163 height 21
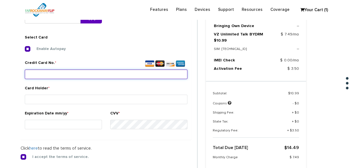
click at [84, 75] on input "Credit Card No. *" at bounding box center [106, 73] width 163 height 9
click at [59, 75] on input "Credit Card No. *" at bounding box center [106, 73] width 163 height 9
type input "[CREDIT_CARD_NUMBER]"
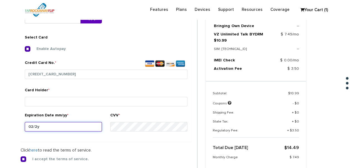
type input "02/29"
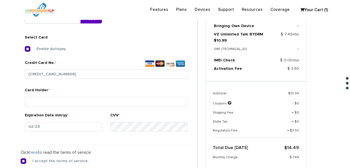
click at [69, 107] on small at bounding box center [106, 107] width 163 height 1
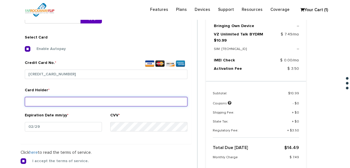
click at [72, 102] on input "Card Holder *" at bounding box center [106, 101] width 163 height 9
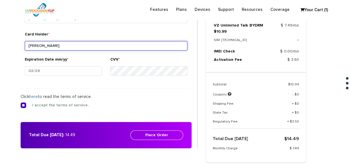
type input "[PERSON_NAME]"
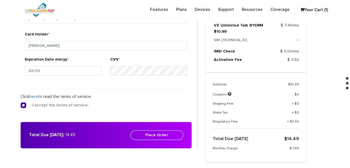
click at [176, 133] on button "Place Order" at bounding box center [156, 134] width 53 height 9
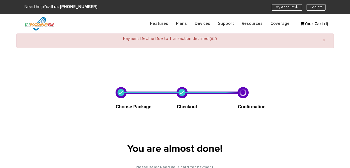
select select "NY"
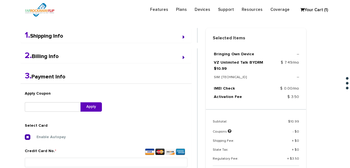
scroll to position [251, 0]
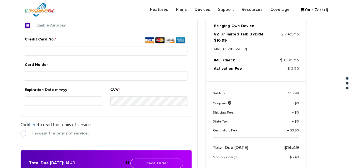
click at [33, 131] on label "I accept the terms of service." at bounding box center [56, 133] width 65 height 5
click at [21, 131] on input "I accept the terms of service." at bounding box center [21, 131] width 0 height 0
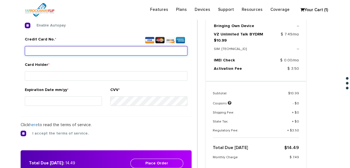
click at [92, 49] on input "Credit Card No. *" at bounding box center [106, 50] width 163 height 9
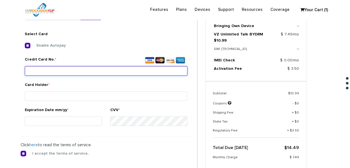
scroll to position [223, 0]
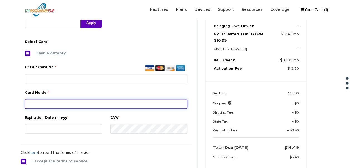
click at [89, 100] on input "Card Holder *" at bounding box center [106, 103] width 163 height 9
type input "[PERSON_NAME]"
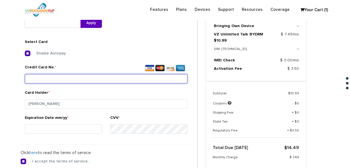
click at [96, 79] on input "Credit Card No. *" at bounding box center [106, 78] width 163 height 9
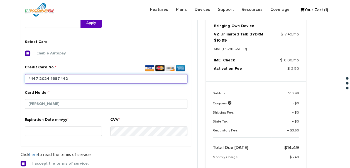
type input "4147 2024 1687 1422"
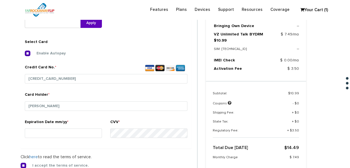
click at [82, 142] on div "Apply Coupon Apply Select Card Use New Card *" at bounding box center [106, 74] width 171 height 148
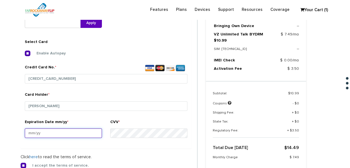
click at [84, 135] on input "Expiration Date mm/yy *" at bounding box center [63, 132] width 77 height 9
type input "02/29"
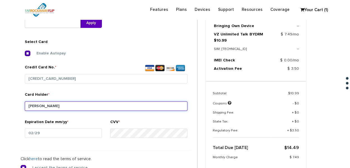
click at [79, 102] on input "yosef" at bounding box center [106, 105] width 163 height 9
drag, startPoint x: 38, startPoint y: 105, endPoint x: 14, endPoint y: 101, distance: 24.2
click at [14, 101] on section "Choose Package Checkout Confirmation You are almost done! Please select/add you…" at bounding box center [175, 34] width 350 height 407
type input "batsheva fogel"
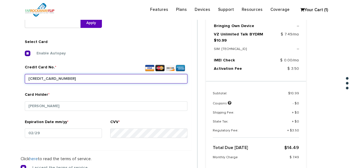
drag, startPoint x: 102, startPoint y: 81, endPoint x: 11, endPoint y: 68, distance: 92.2
click at [10, 68] on section "Choose Package Checkout Confirmation You are almost done! Please select/add you…" at bounding box center [175, 34] width 350 height 407
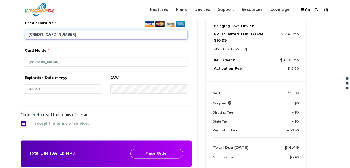
scroll to position [306, 0]
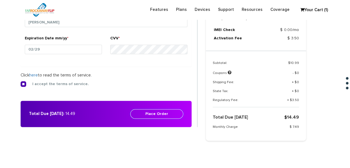
click at [181, 115] on button "Place Order" at bounding box center [156, 113] width 53 height 9
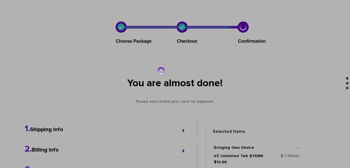
scroll to position [0, 0]
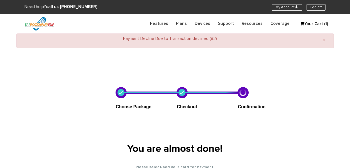
select select "NY"
